Goal: Task Accomplishment & Management: Use online tool/utility

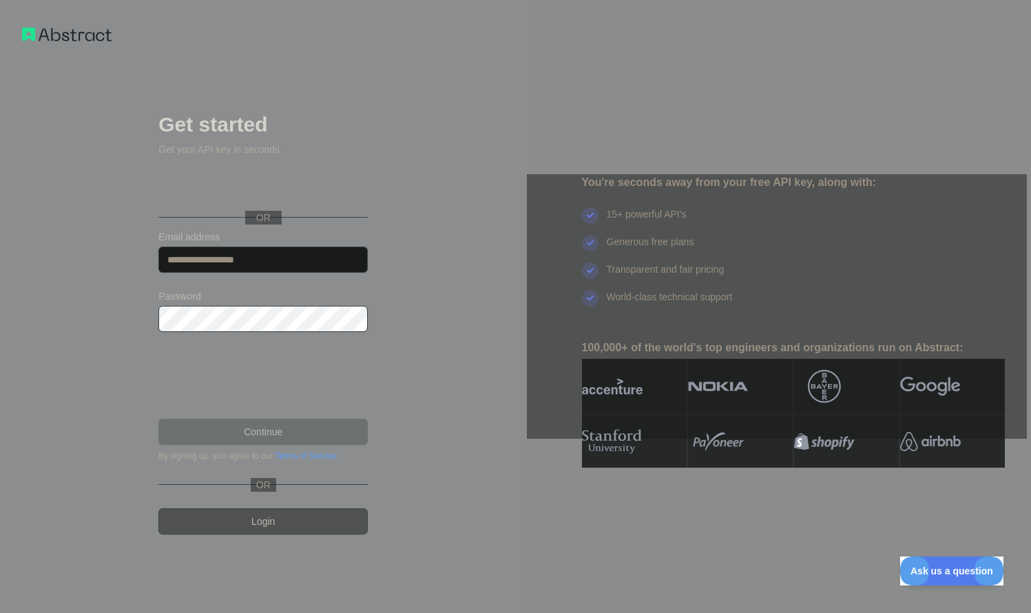
type input "**********"
click at [316, 431] on button "Continue" at bounding box center [262, 432] width 209 height 26
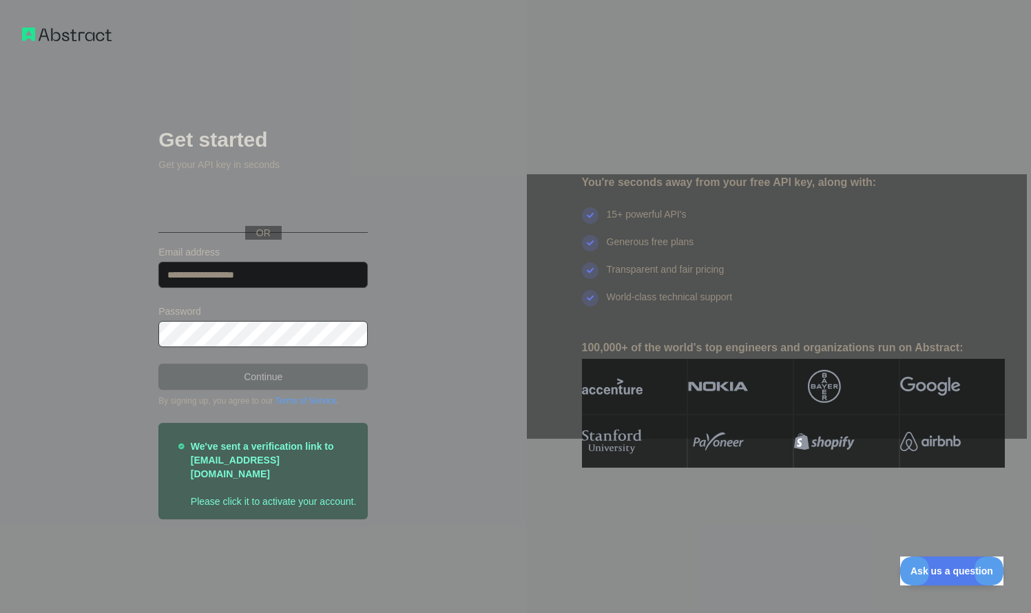
click at [419, 387] on div "**********" at bounding box center [263, 306] width 527 height 613
click at [352, 309] on label "Password" at bounding box center [262, 312] width 209 height 14
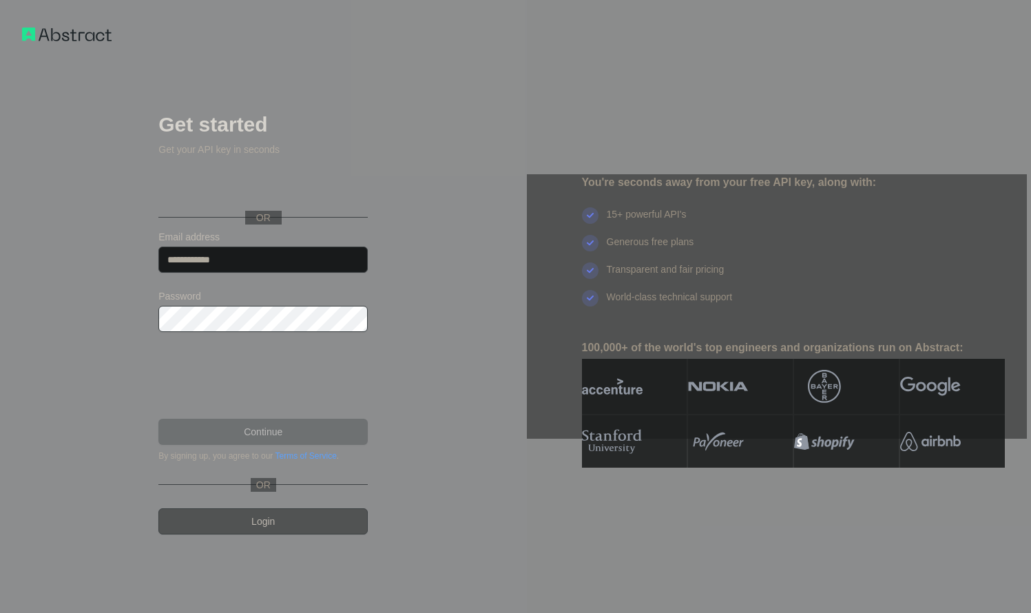
click at [229, 261] on input "Email address" at bounding box center [262, 260] width 209 height 26
type input "**********"
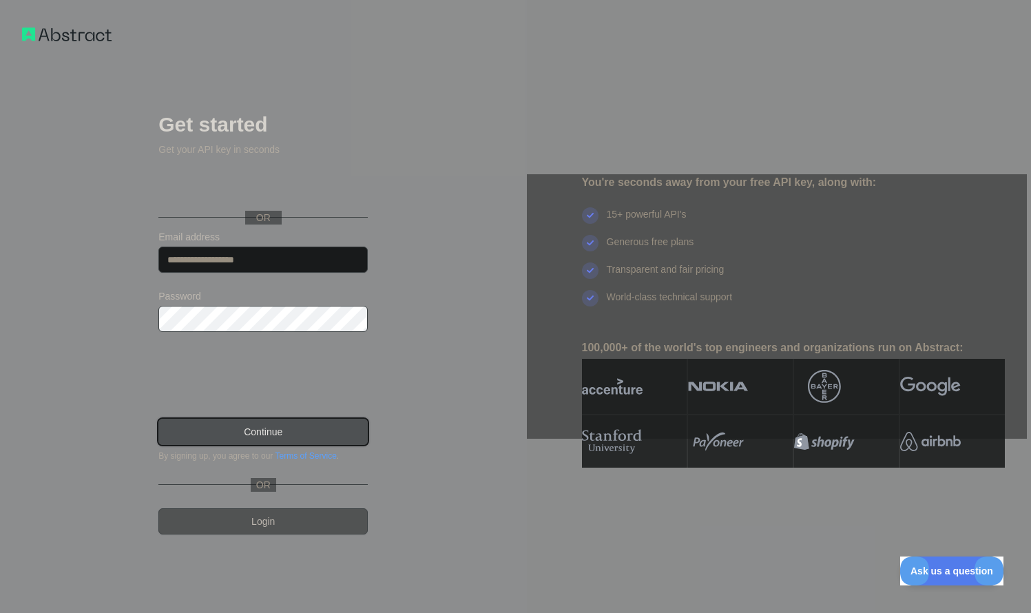
click at [262, 426] on button "Continue" at bounding box center [262, 432] width 209 height 26
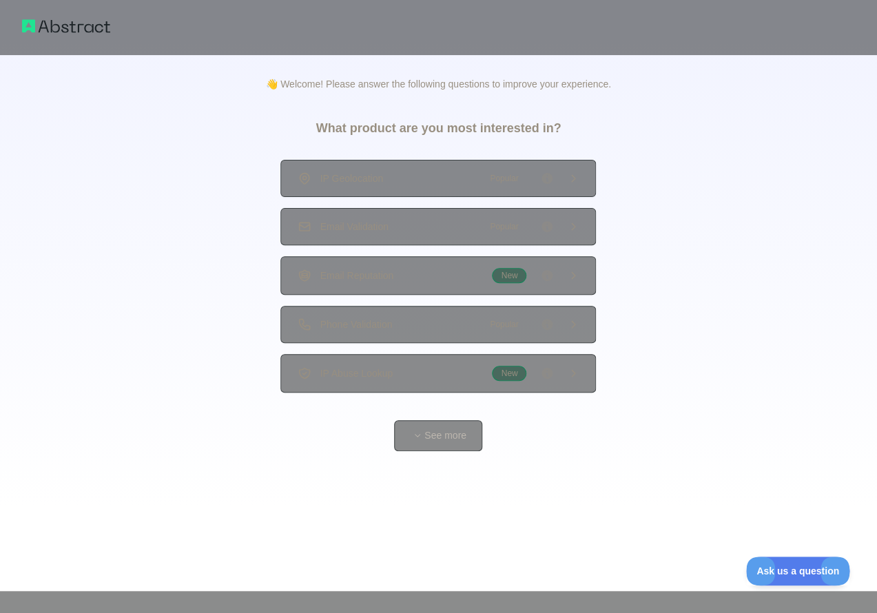
click at [412, 176] on div "IP Geolocation Popular" at bounding box center [438, 179] width 281 height 14
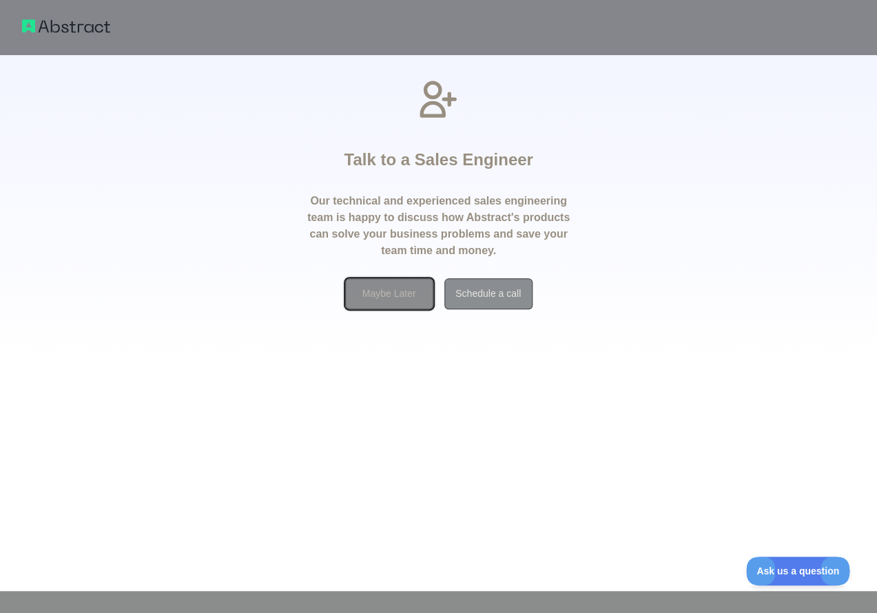
click at [411, 298] on button "Maybe Later" at bounding box center [389, 293] width 88 height 31
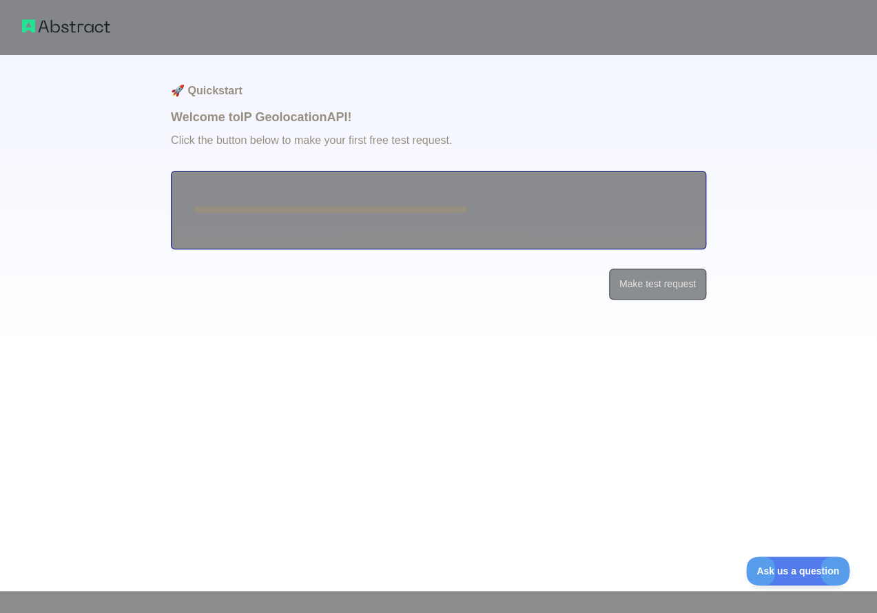
click at [464, 212] on textarea "**********" at bounding box center [438, 210] width 535 height 79
click at [652, 269] on button "Make test request" at bounding box center [657, 284] width 97 height 31
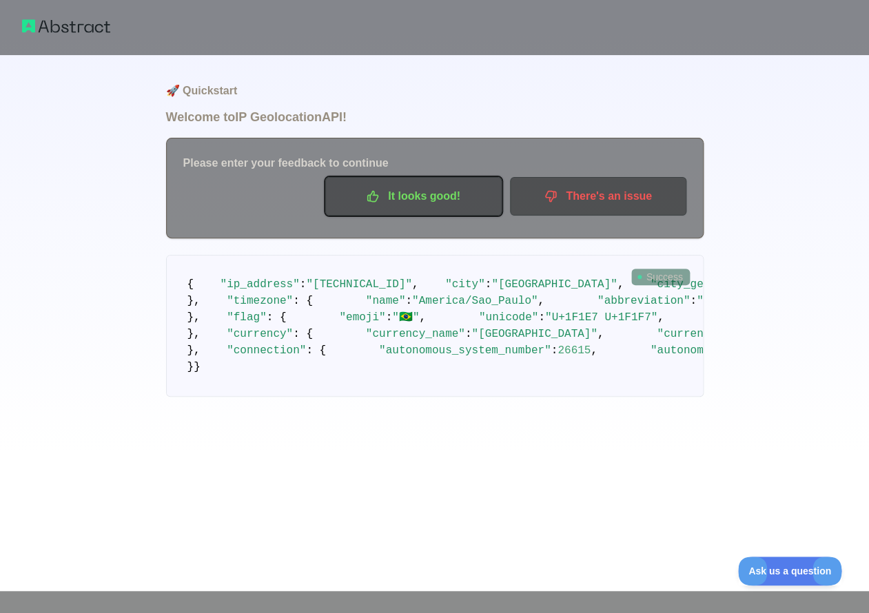
click at [401, 202] on p "It looks good!" at bounding box center [414, 196] width 156 height 23
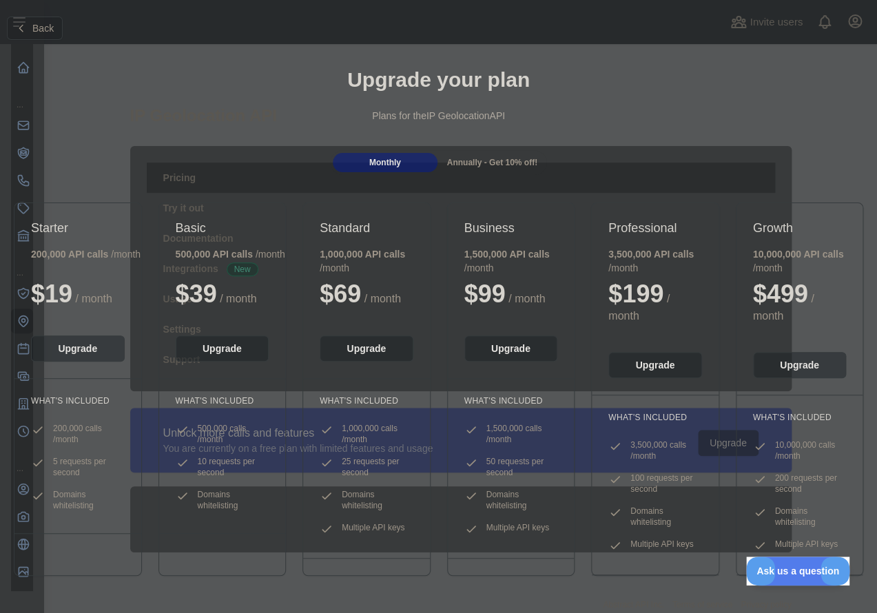
click at [121, 152] on div "Monthly Annually - Get 10% off!" at bounding box center [438, 162] width 877 height 25
click at [468, 118] on div "Plans for the IP Geolocation API" at bounding box center [438, 116] width 855 height 14
click at [467, 118] on div "Plans for the IP Geolocation API" at bounding box center [438, 116] width 855 height 14
click at [853, 28] on div "Back" at bounding box center [438, 28] width 877 height 45
click at [856, 26] on div "Back" at bounding box center [438, 28] width 877 height 45
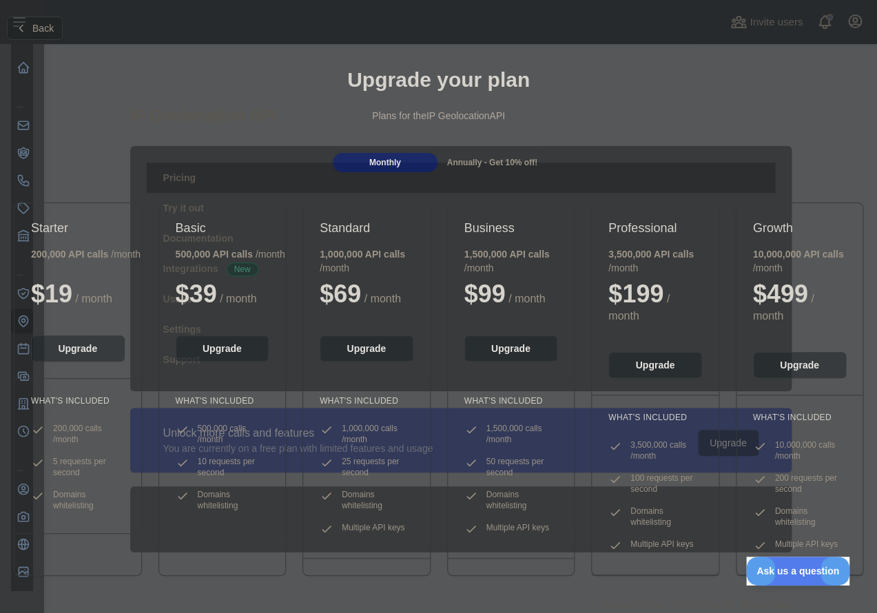
click at [767, 75] on h1 "Upgrade your plan" at bounding box center [438, 80] width 855 height 25
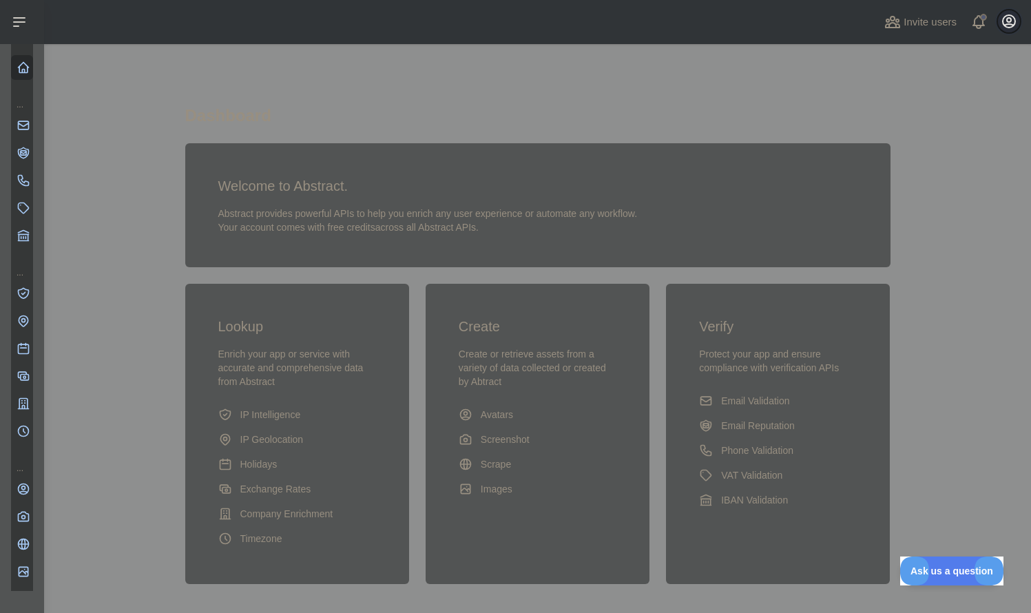
click at [1004, 21] on icon "button" at bounding box center [1009, 21] width 17 height 17
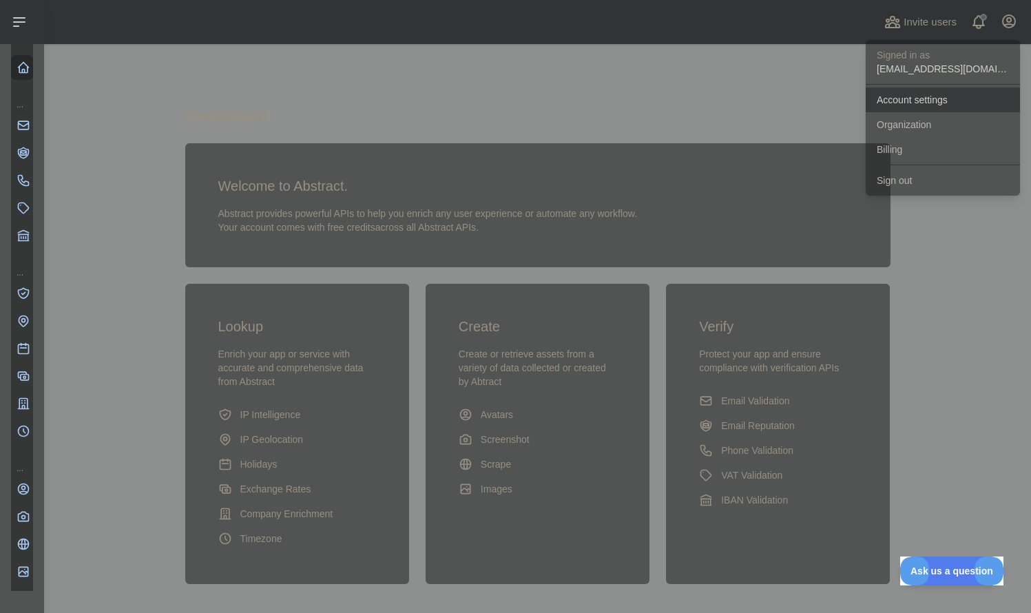
click at [920, 94] on link "Account settings" at bounding box center [943, 99] width 154 height 25
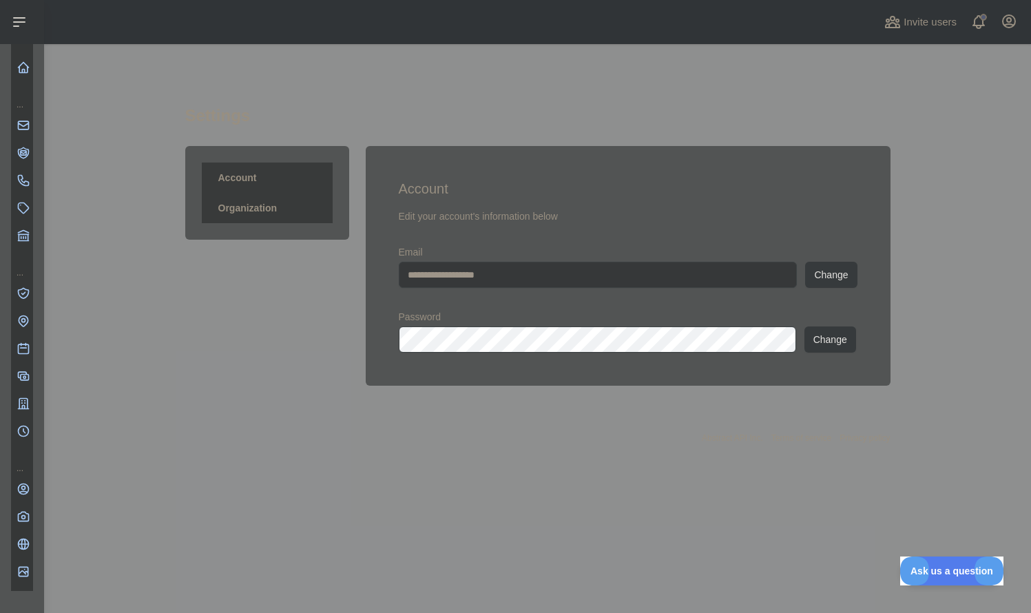
click at [287, 212] on link "Organization" at bounding box center [267, 208] width 131 height 30
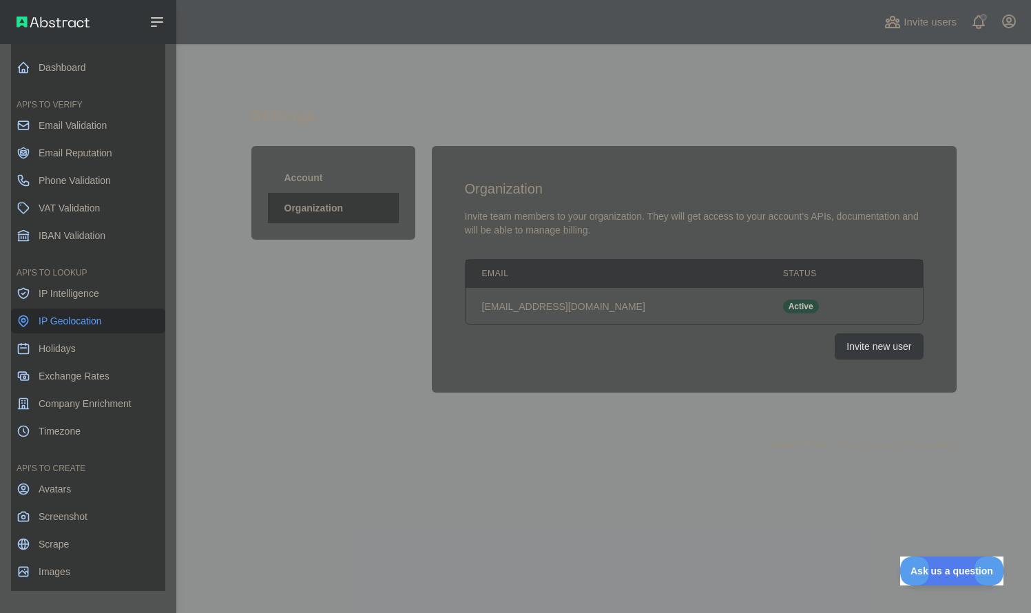
click at [91, 316] on span "IP Geolocation" at bounding box center [70, 321] width 63 height 14
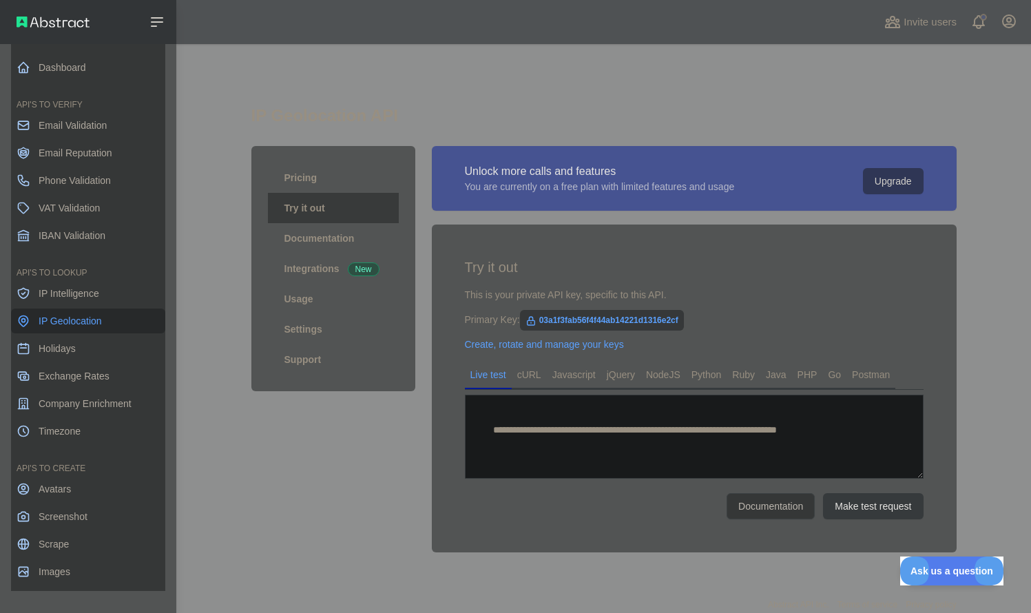
type textarea "**********"
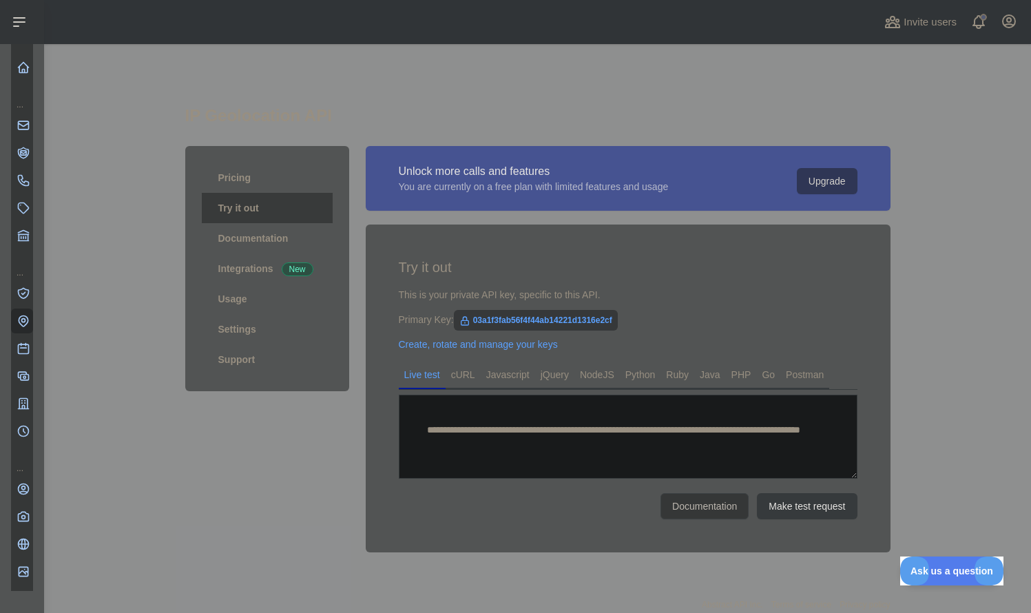
click at [537, 324] on span "03a1f3fab56f4f44ab14221d1316e2cf" at bounding box center [536, 320] width 164 height 21
click at [536, 324] on span "03a1f3fab56f4f44ab14221d1316e2cf" at bounding box center [536, 320] width 164 height 21
copy icon
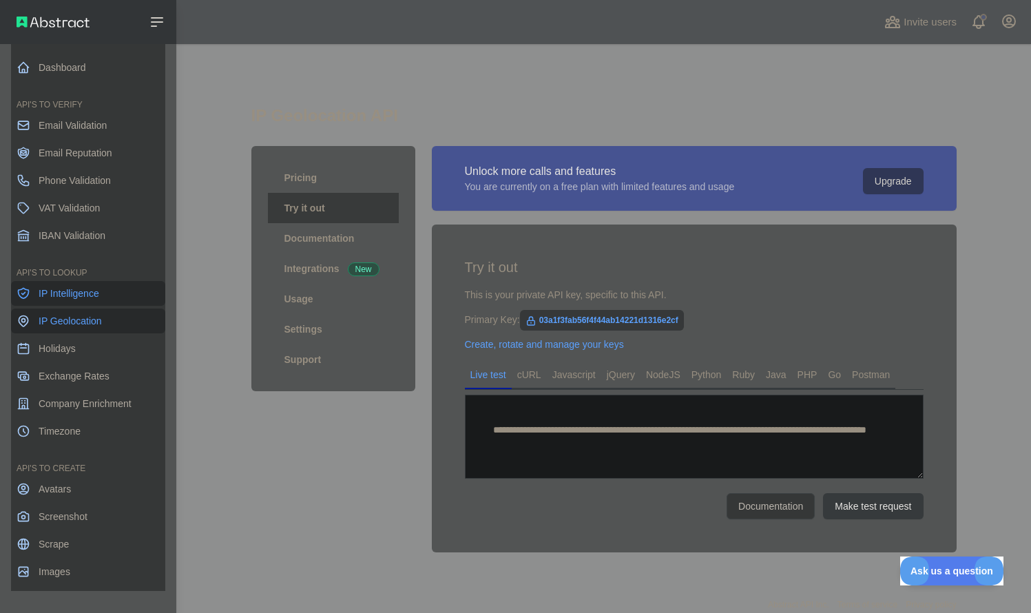
click at [121, 294] on link "IP Intelligence" at bounding box center [88, 293] width 154 height 25
click at [108, 313] on link "IP Geolocation" at bounding box center [88, 321] width 154 height 25
click at [113, 298] on link "IP Intelligence" at bounding box center [88, 293] width 154 height 25
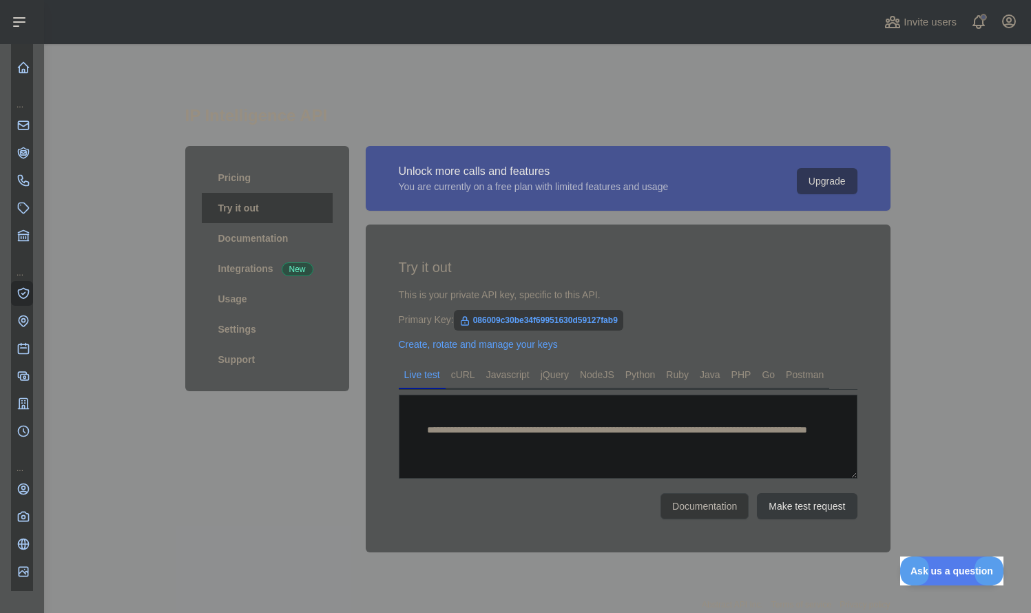
click at [539, 324] on span "086009c30be34f69951630d59127fab9" at bounding box center [538, 320] width 169 height 21
copy span "086009c30be34f69951630d59127fab9"
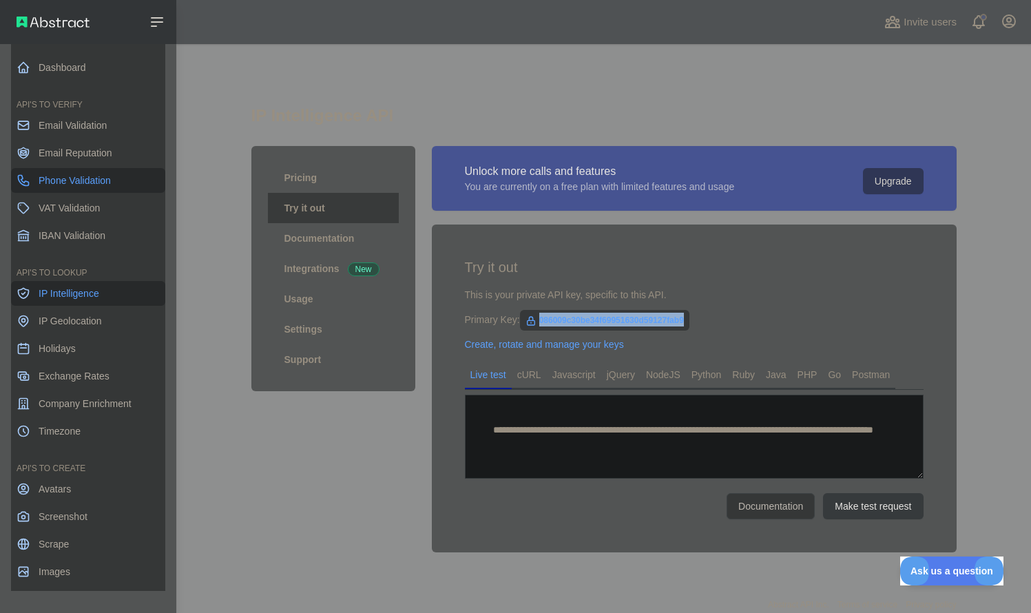
click at [70, 177] on span "Phone Validation" at bounding box center [75, 181] width 72 height 14
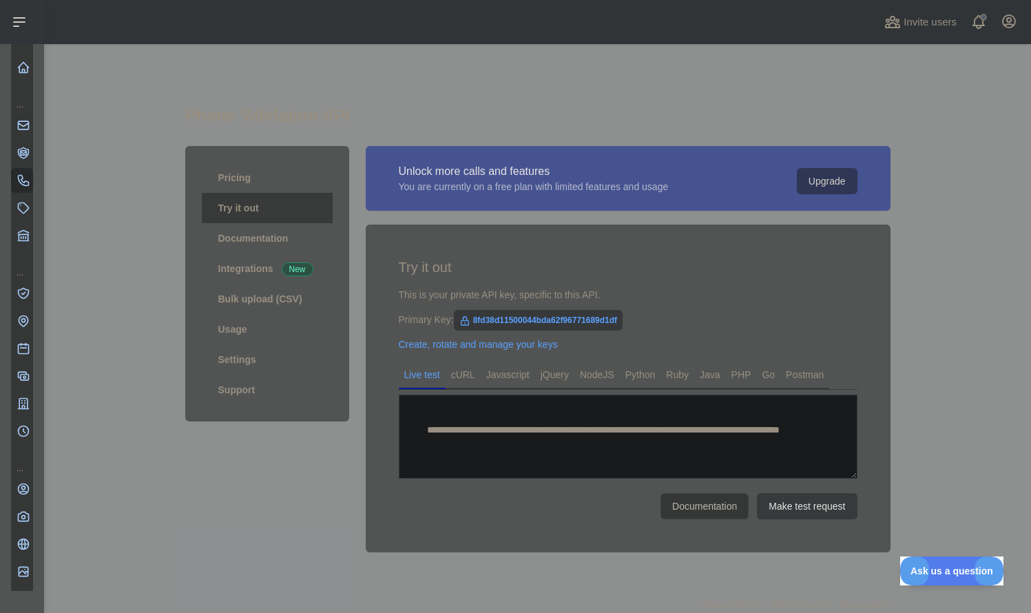
click at [503, 318] on span "8fd38d11500044bda62f96771689d1df" at bounding box center [538, 320] width 169 height 21
copy span "8fd38d11500044bda62f96771689d1df"
click at [426, 106] on h1 "Phone Validation API" at bounding box center [537, 121] width 705 height 33
